Goal: Find specific page/section: Find specific page/section

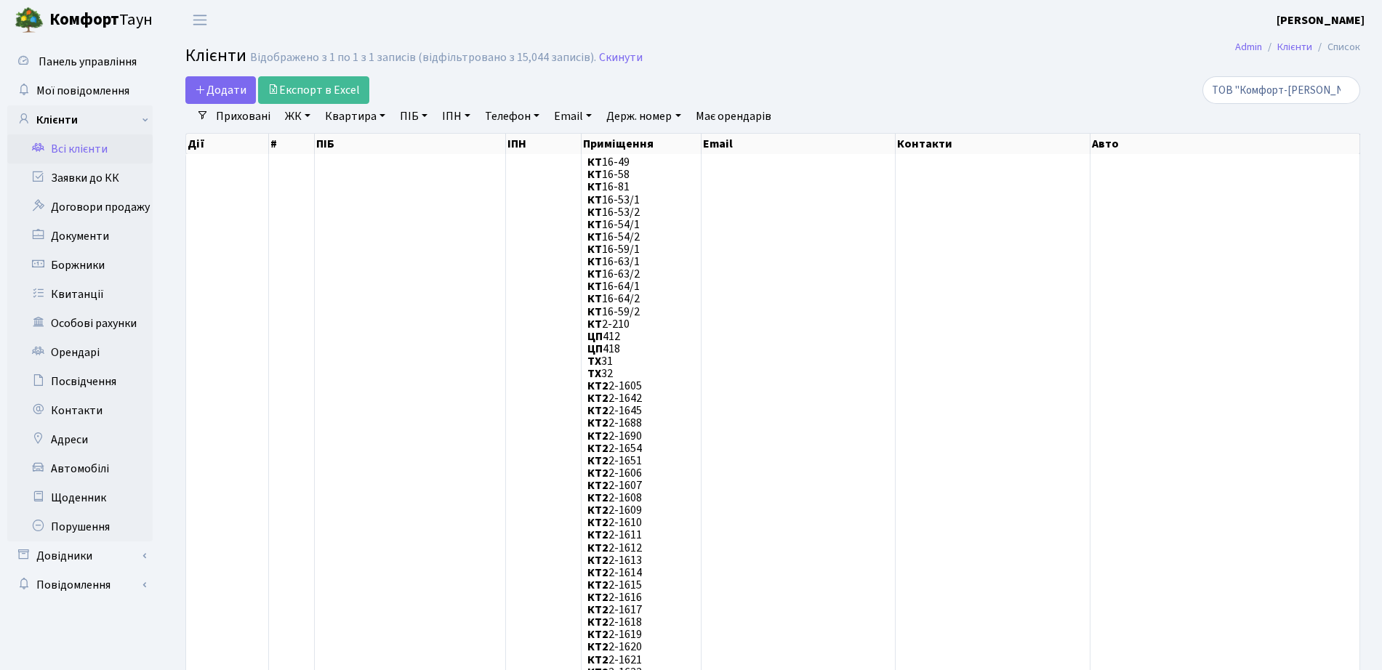
select select "25"
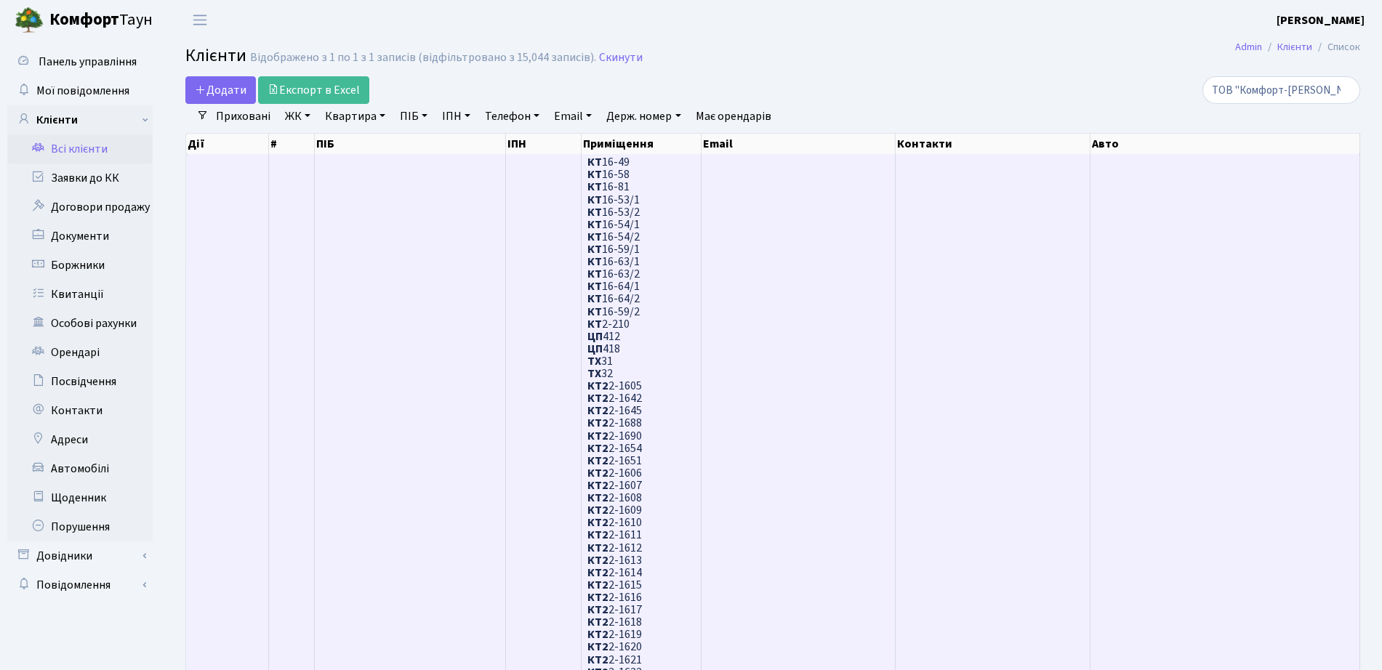
scroll to position [4175, 0]
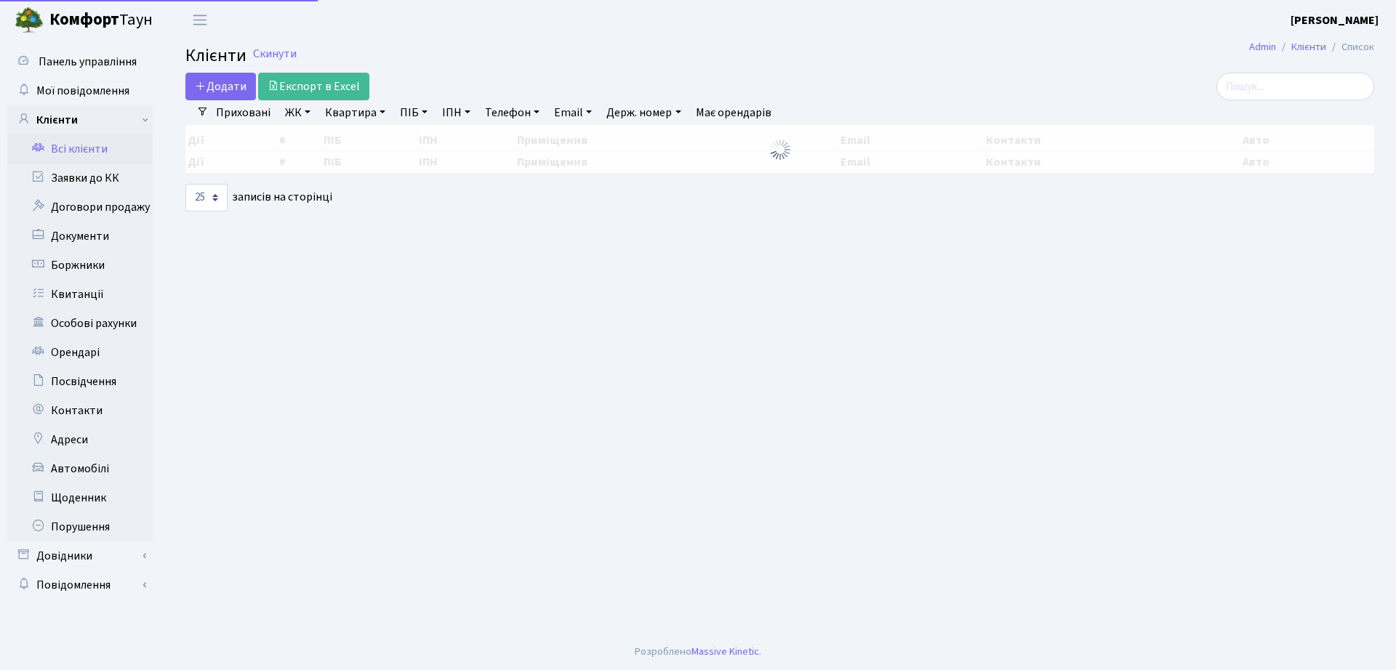
select select "25"
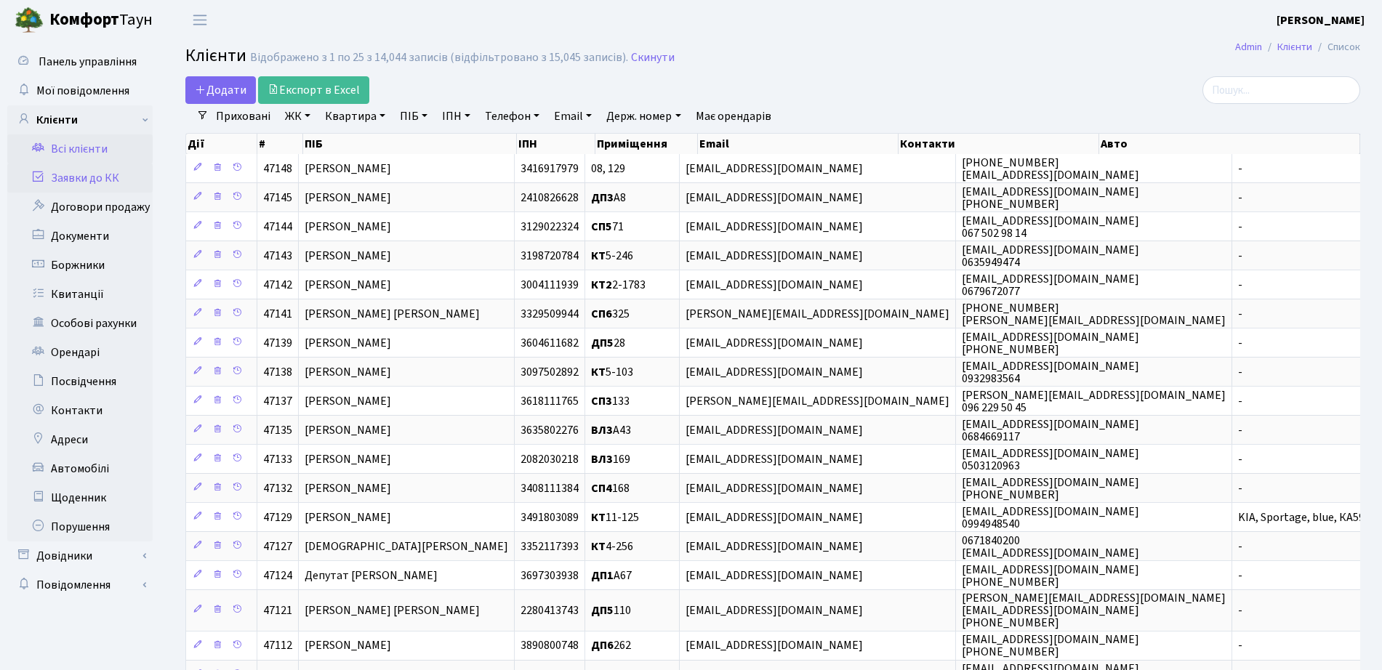
click at [51, 172] on link "Заявки до КК" at bounding box center [79, 178] width 145 height 29
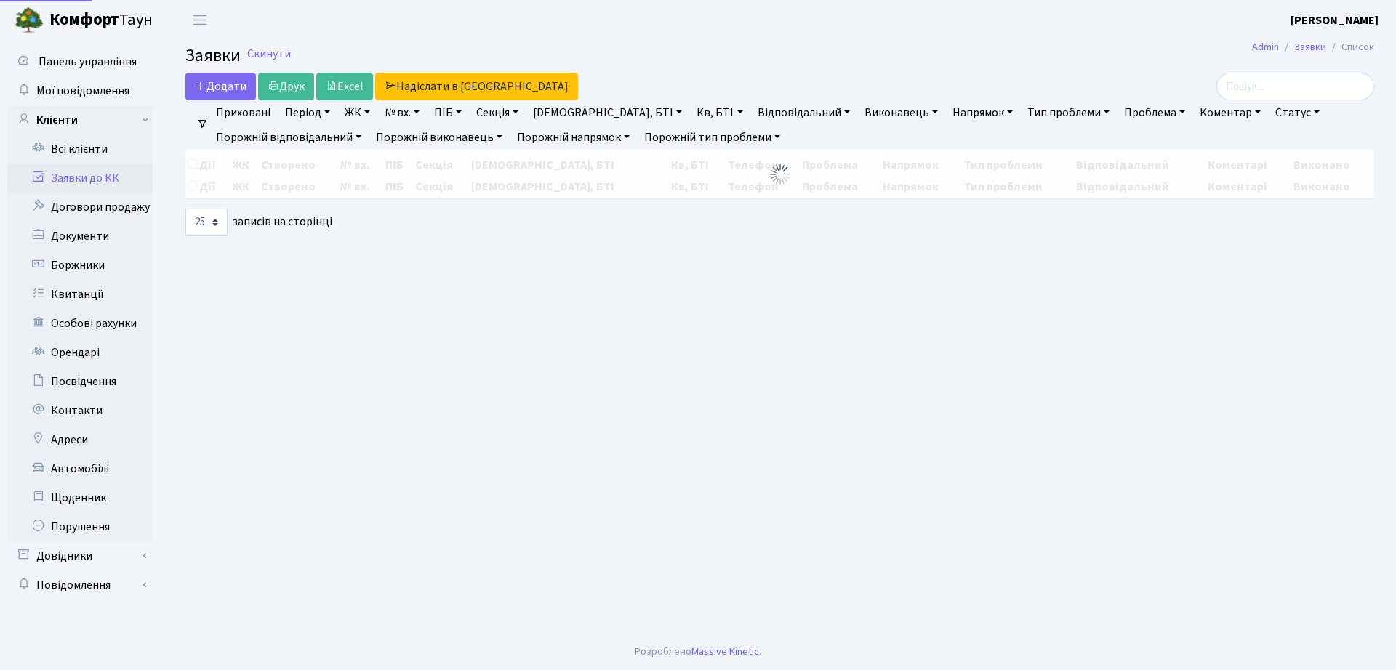
select select "25"
